Goal: Contribute content: Add original content to the website for others to see

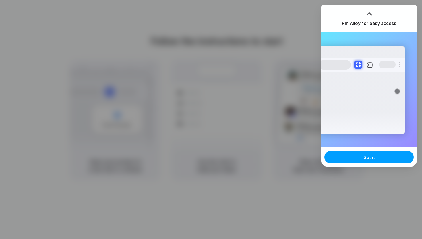
click at [350, 157] on button "Got it" at bounding box center [369, 157] width 89 height 13
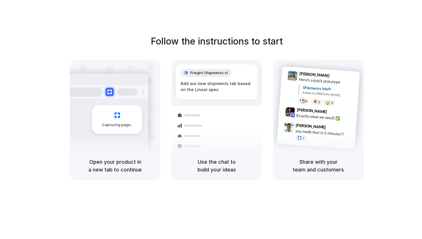
click at [211, 120] on div at bounding box center [211, 120] width 0 height 0
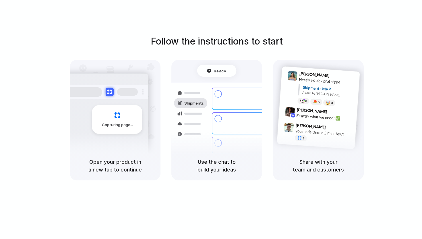
drag, startPoint x: 358, startPoint y: 44, endPoint x: 383, endPoint y: 51, distance: 26.1
click at [211, 120] on div at bounding box center [211, 120] width 0 height 0
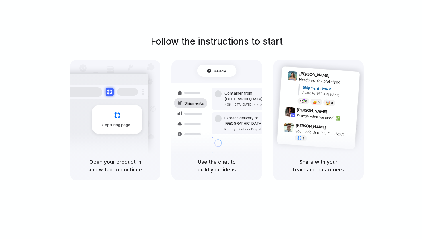
drag, startPoint x: 353, startPoint y: 43, endPoint x: 374, endPoint y: 51, distance: 21.7
click at [211, 120] on div at bounding box center [211, 120] width 0 height 0
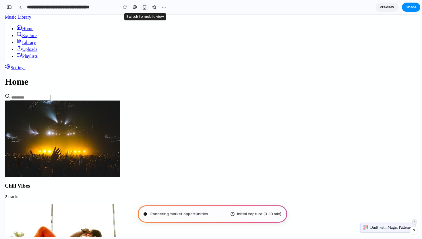
click at [145, 7] on div "button" at bounding box center [144, 7] width 5 height 5
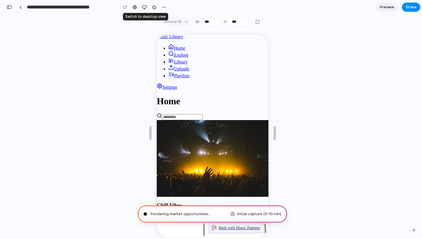
click at [145, 7] on div "button" at bounding box center [144, 7] width 5 height 5
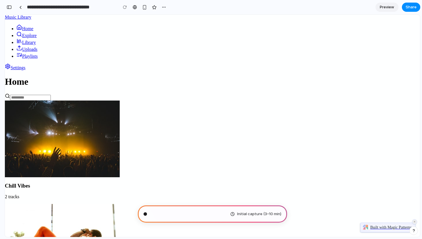
click at [387, 7] on span "Preview" at bounding box center [387, 7] width 14 height 6
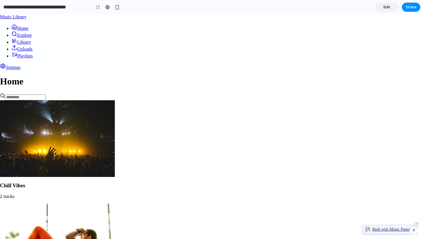
click at [391, 5] on link "Edit" at bounding box center [387, 7] width 23 height 9
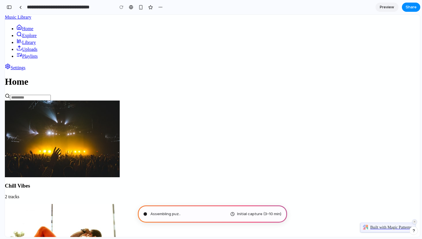
type input "**********"
